Goal: Task Accomplishment & Management: Manage account settings

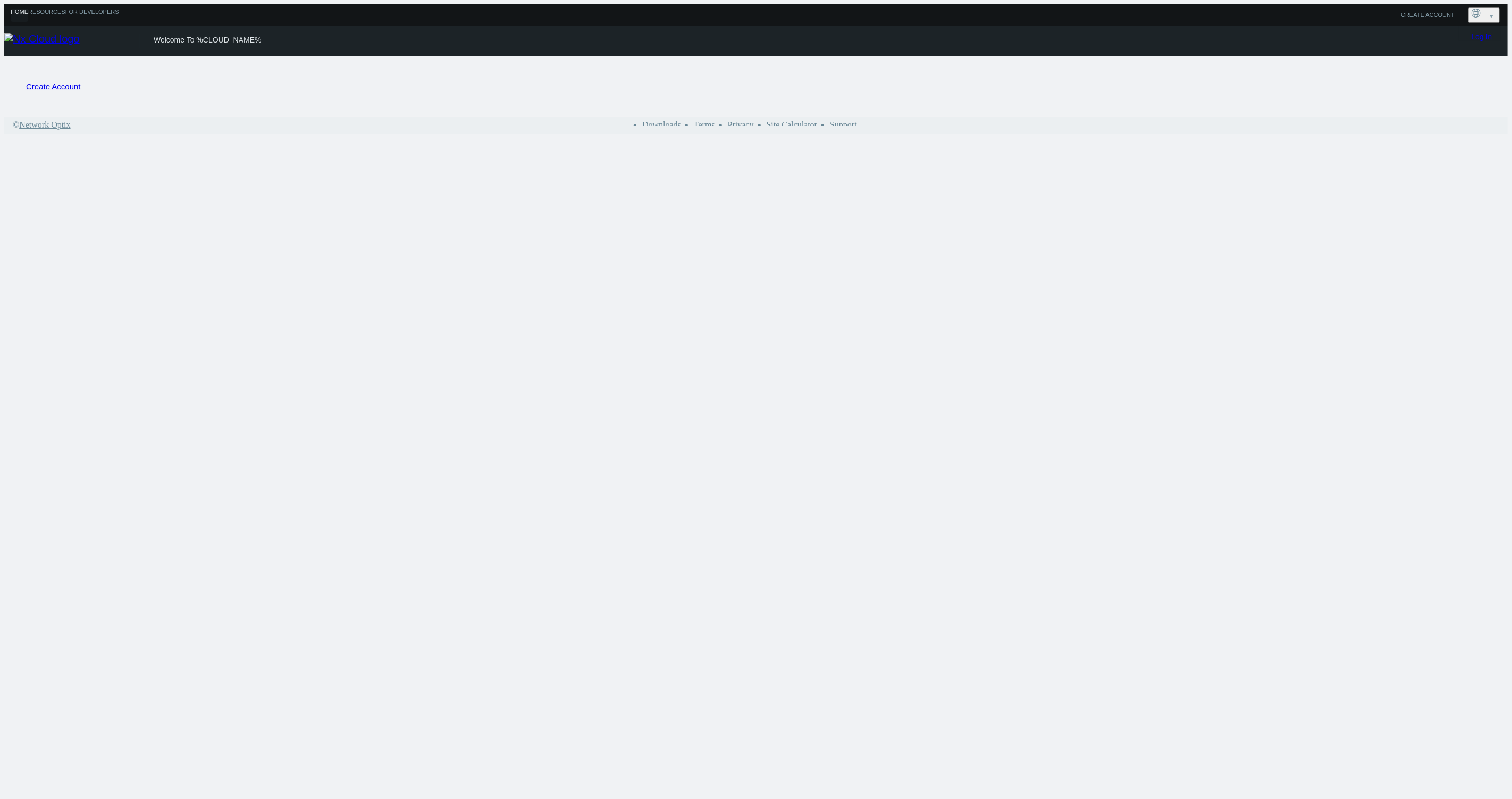
click at [1486, 39] on link "Log In" at bounding box center [1482, 36] width 21 height 8
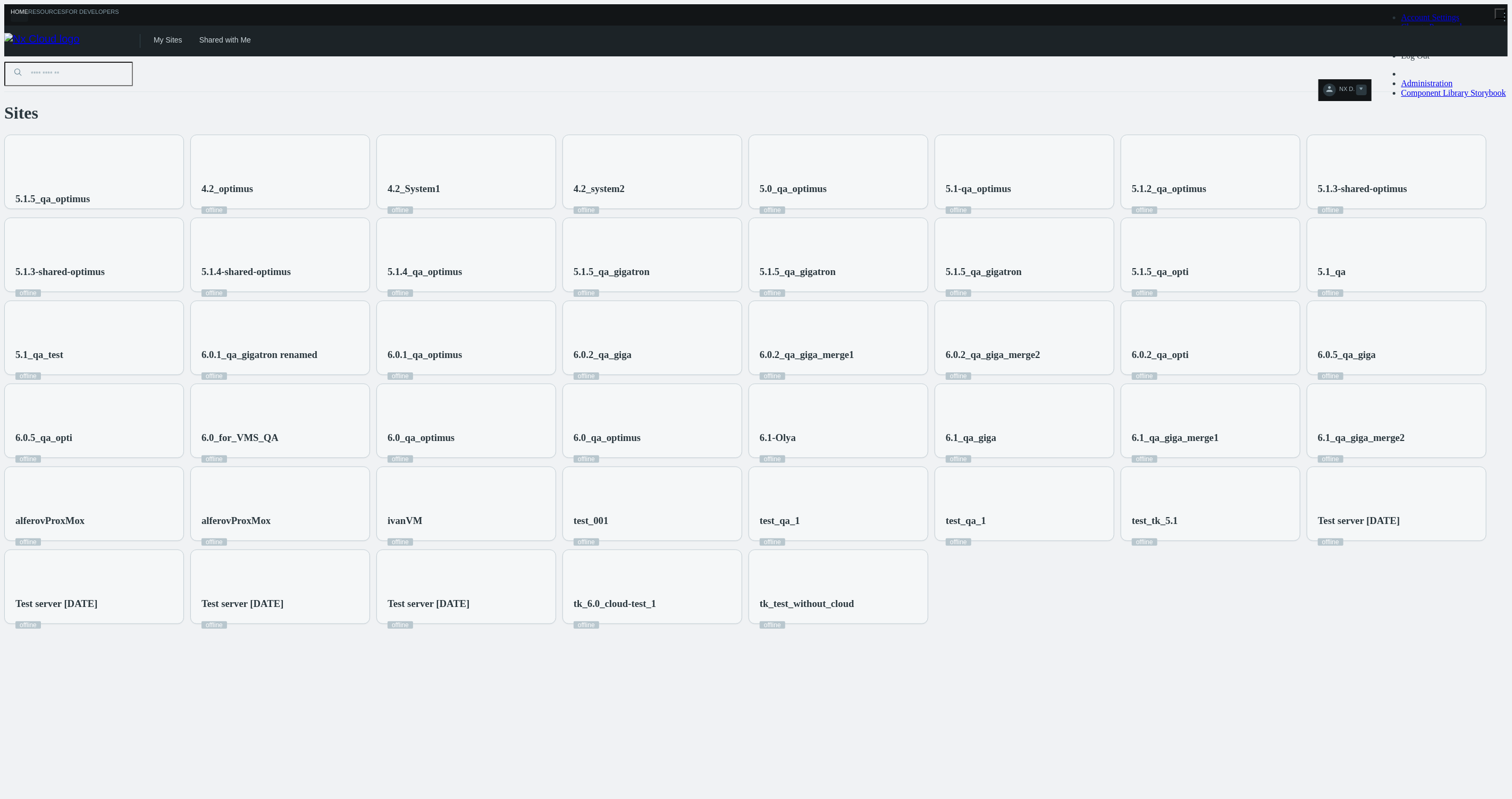
click at [1355, 85] on span "NX D." at bounding box center [1347, 91] width 15 height 12
click at [1445, 22] on span "Account Settings" at bounding box center [1430, 17] width 58 height 9
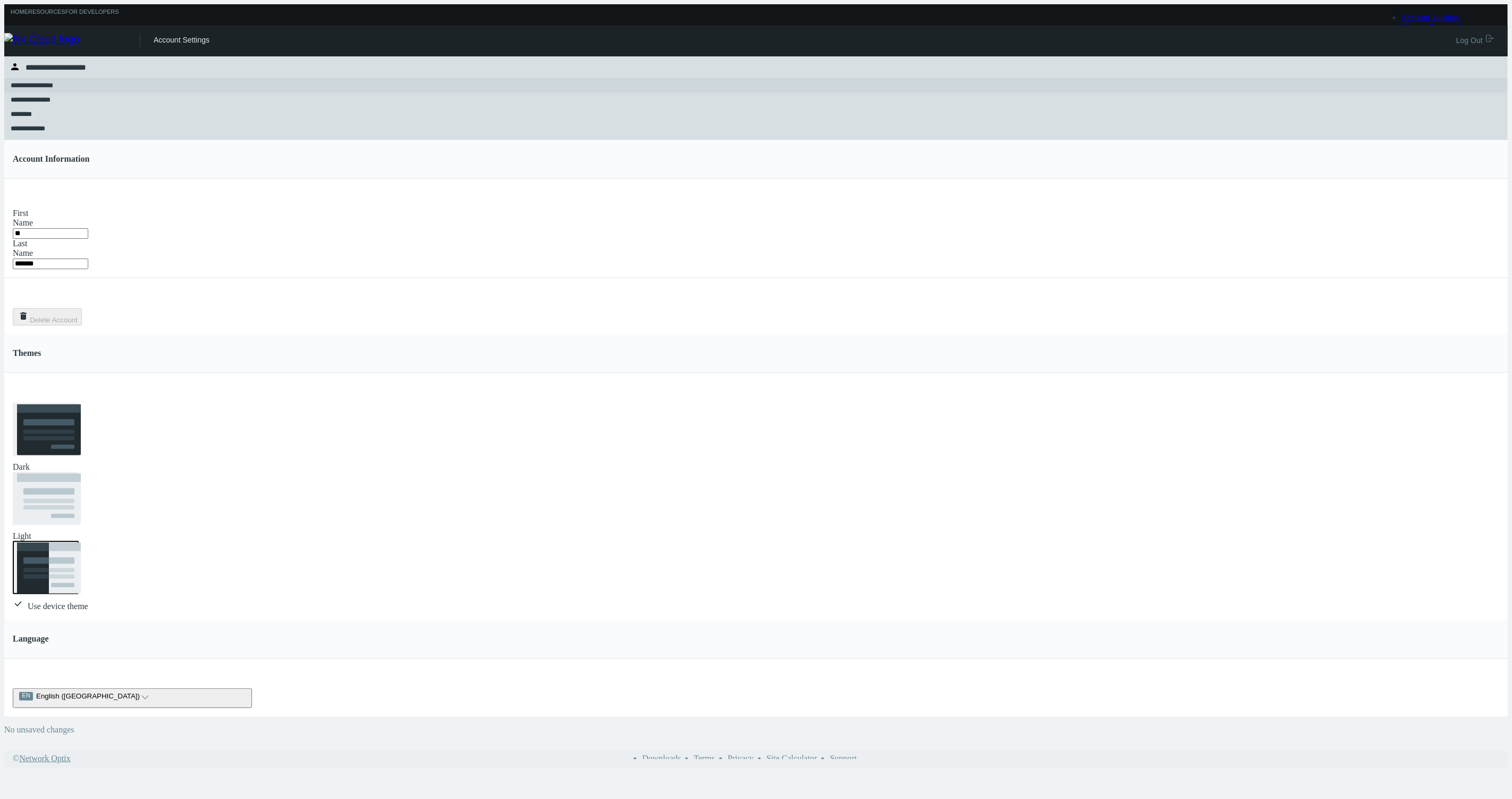
click at [1371, 79] on button "NX D." at bounding box center [1345, 90] width 53 height 22
click at [814, 410] on div "**********" at bounding box center [756, 404] width 1503 height 694
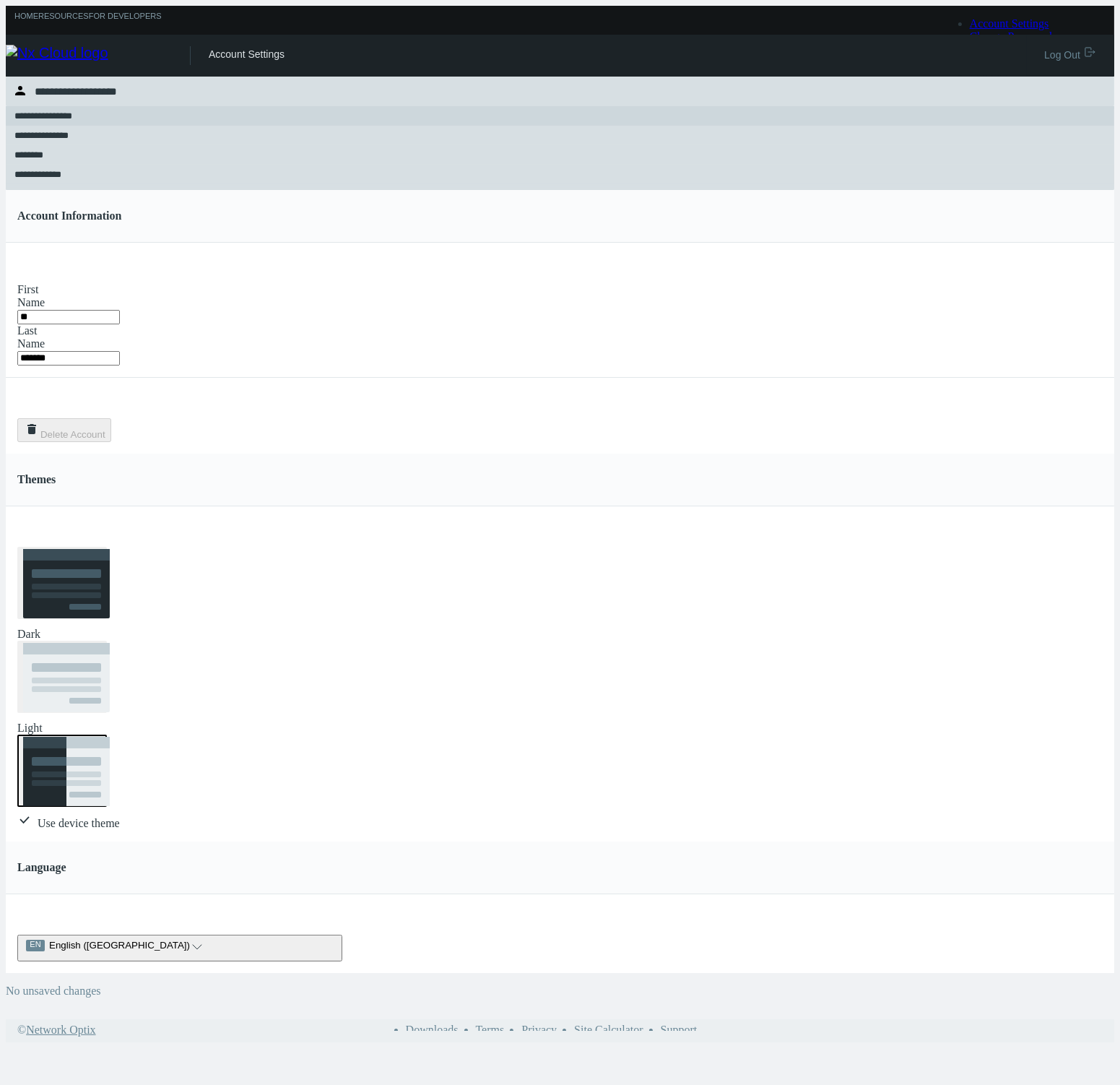
click at [342, 934] on button "EN English (US) arrow_expand" at bounding box center [180, 947] width 325 height 27
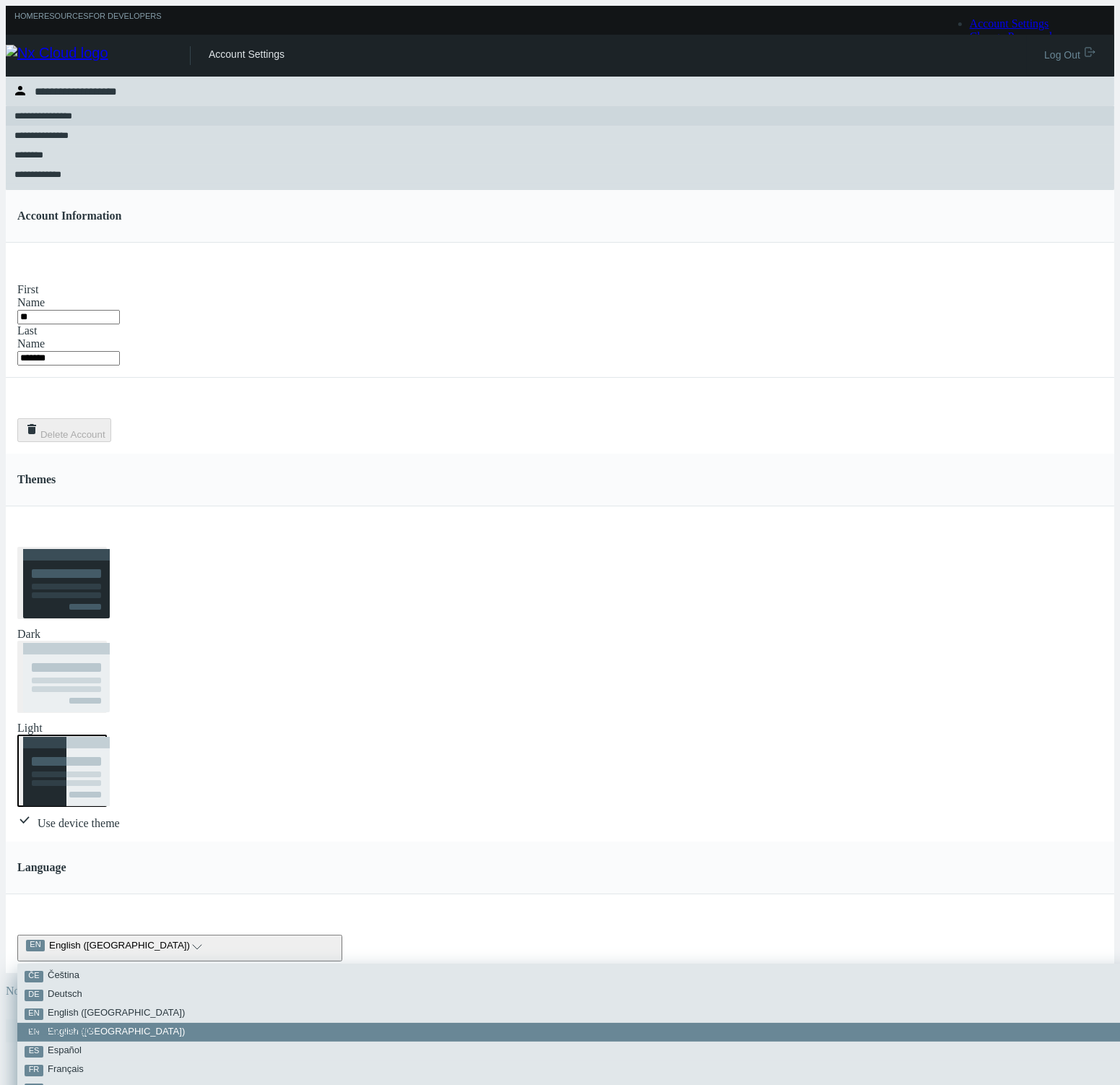
click at [81, 1044] on span "Español" at bounding box center [65, 1049] width 34 height 10
